Goal: Use online tool/utility: Utilize a website feature to perform a specific function

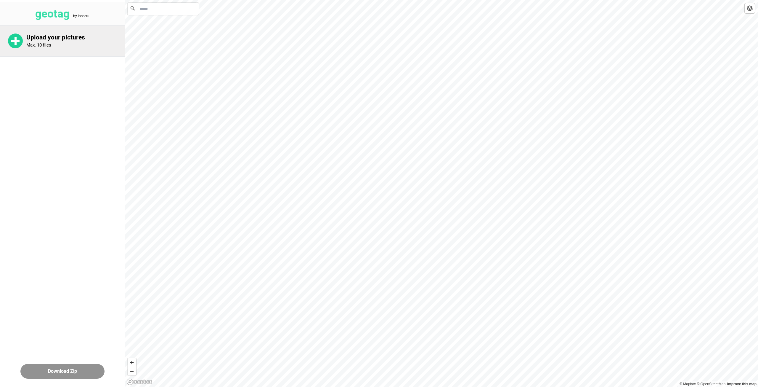
click at [47, 42] on p "Max. 10 files" at bounding box center [38, 44] width 25 height 5
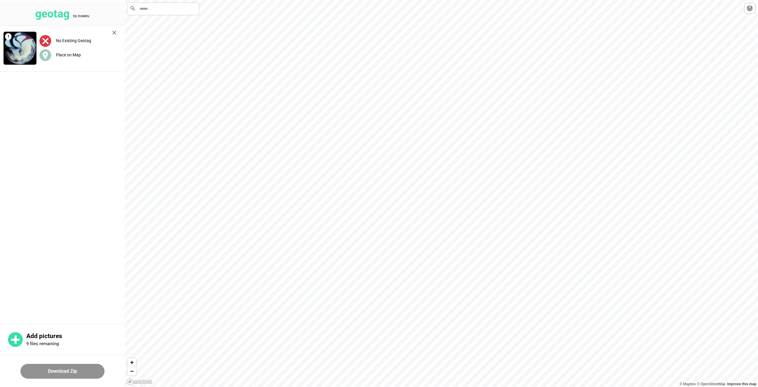
click at [72, 365] on button "Download Zip" at bounding box center [62, 371] width 84 height 15
click at [71, 368] on button "Download Zip" at bounding box center [62, 371] width 84 height 15
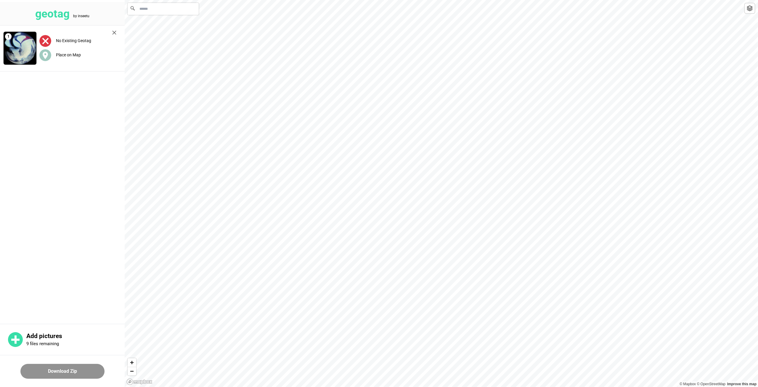
click at [44, 36] on img at bounding box center [45, 41] width 12 height 12
click at [62, 52] on label "Place on Map" at bounding box center [68, 54] width 25 height 5
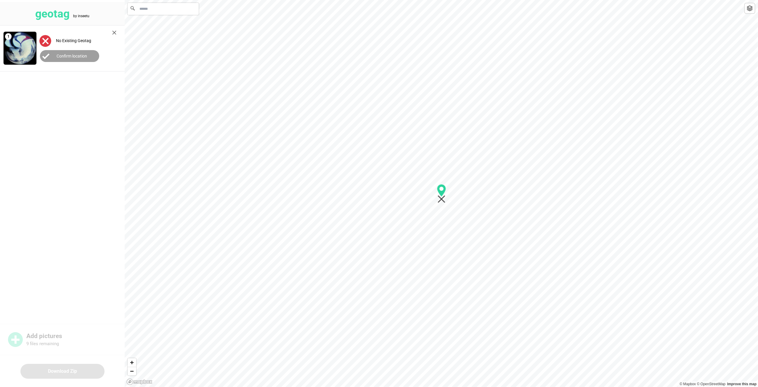
click at [438, 198] on icon "Map marker" at bounding box center [441, 193] width 9 height 19
click at [418, 0] on div at bounding box center [442, 0] width 634 height 0
click at [61, 369] on div "geotag by inseetu 1 No Existing Geotag Confirm location Add pictures 9 files re…" at bounding box center [62, 193] width 125 height 387
click at [81, 54] on label "Confirm location" at bounding box center [72, 56] width 31 height 5
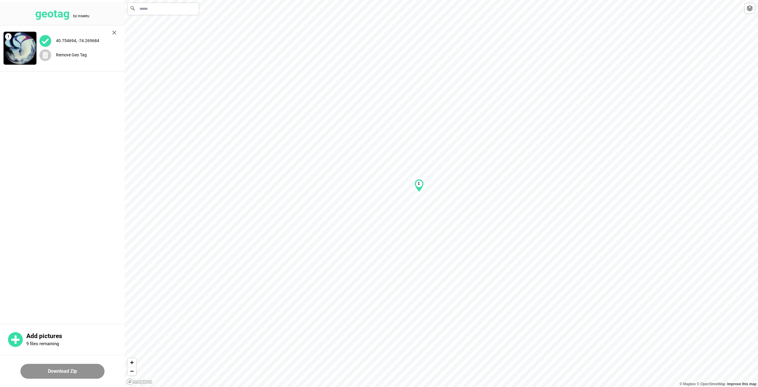
drag, startPoint x: 72, startPoint y: 367, endPoint x: 74, endPoint y: 365, distance: 3.8
click at [72, 368] on button "Download Zip" at bounding box center [62, 371] width 84 height 15
click at [109, 33] on div "40.754694, -74.269684 Remove Geo Tag" at bounding box center [77, 48] width 83 height 41
click at [115, 32] on img at bounding box center [114, 33] width 4 height 4
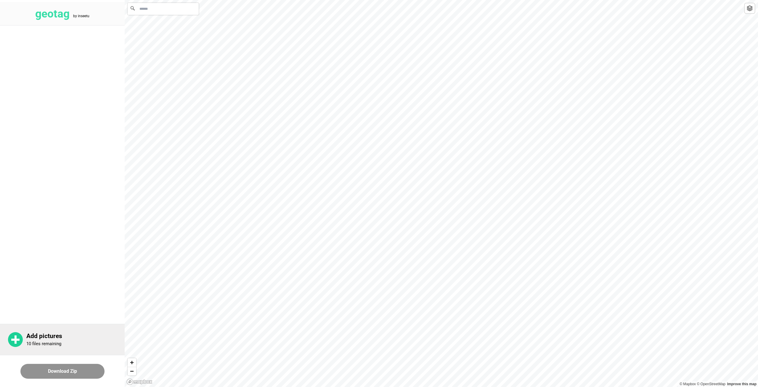
click at [47, 332] on div "Add pictures 10 files remaining" at bounding box center [62, 339] width 125 height 31
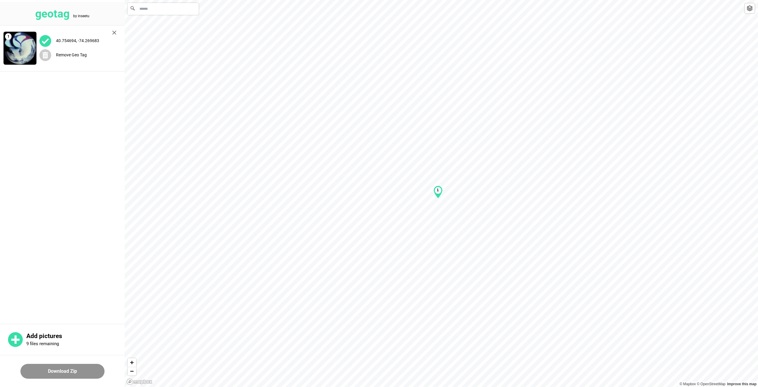
click at [114, 32] on img at bounding box center [114, 33] width 4 height 4
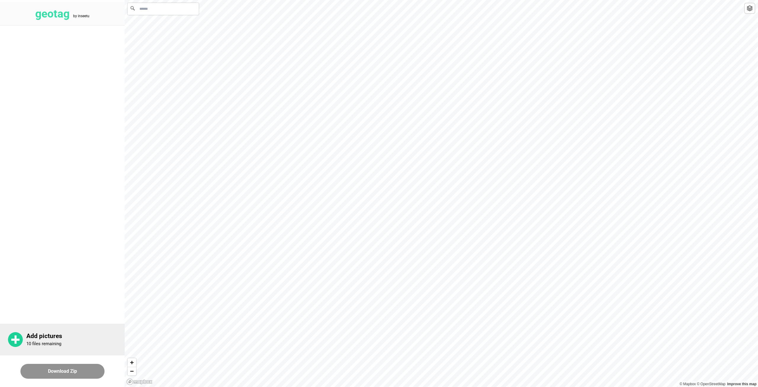
click at [48, 341] on p "10 files remaining" at bounding box center [43, 343] width 35 height 5
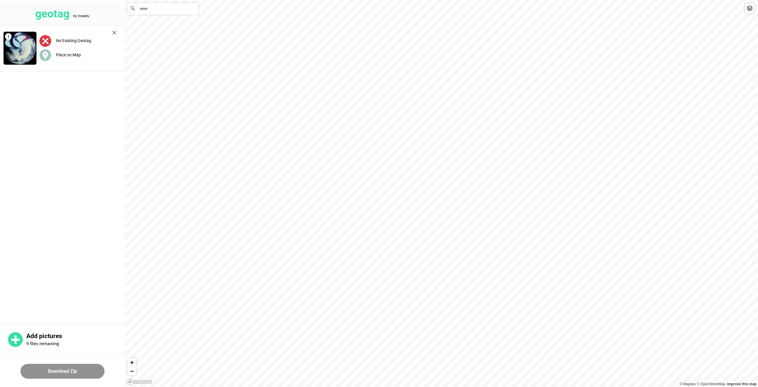
click at [115, 33] on img at bounding box center [114, 33] width 4 height 4
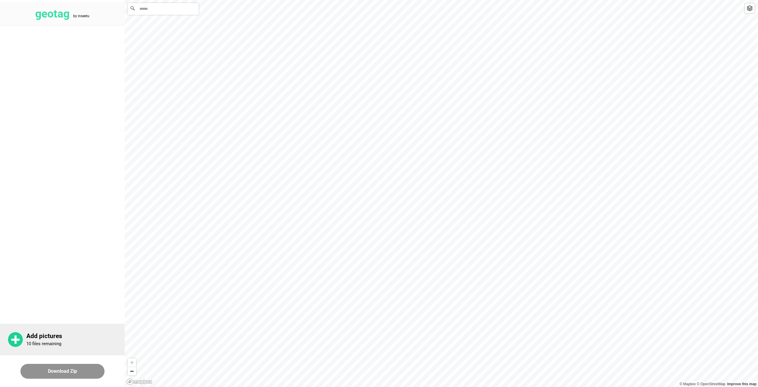
click at [80, 346] on div "Add pictures 10 files remaining" at bounding box center [62, 339] width 125 height 31
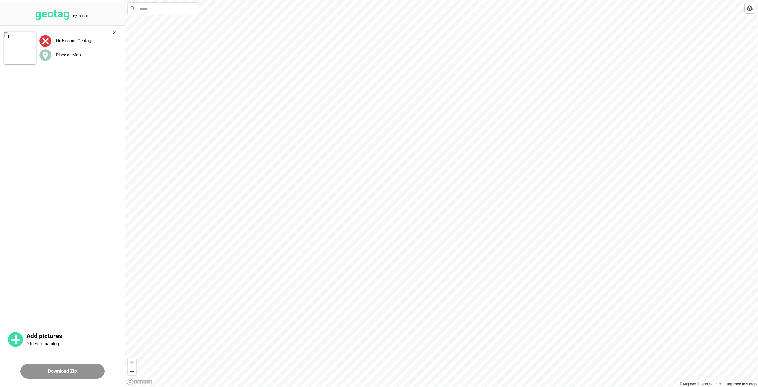
click at [113, 31] on img at bounding box center [114, 33] width 4 height 4
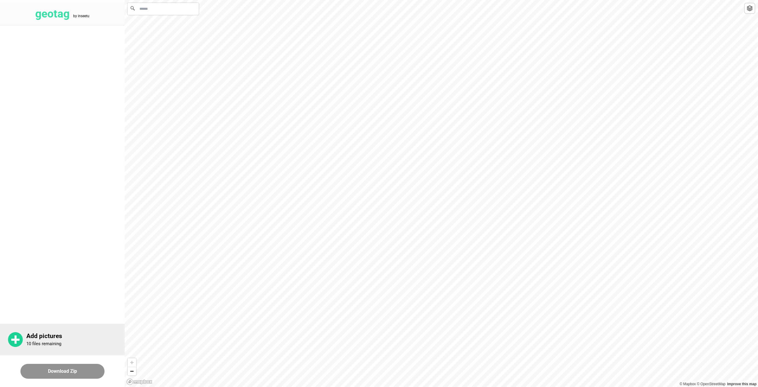
click at [64, 337] on p "Add pictures" at bounding box center [75, 335] width 98 height 7
